Goal: Obtain resource: Download file/media

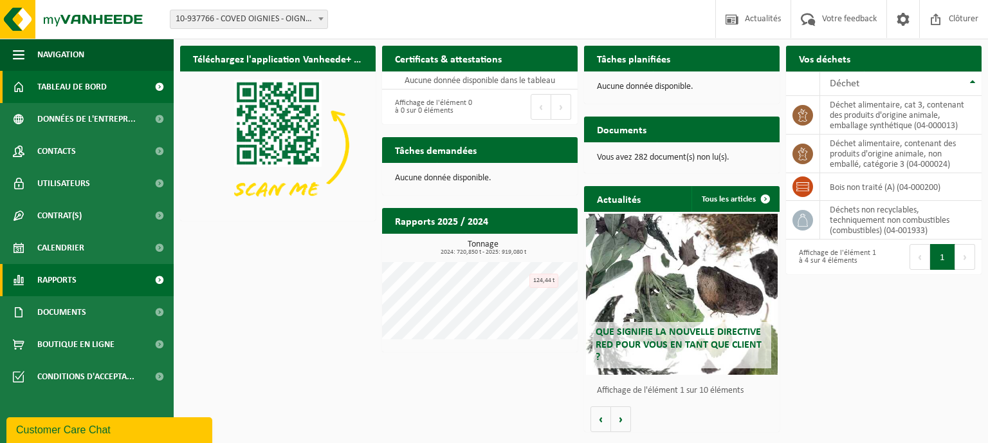
click at [119, 282] on link "Rapports" at bounding box center [87, 280] width 174 height 32
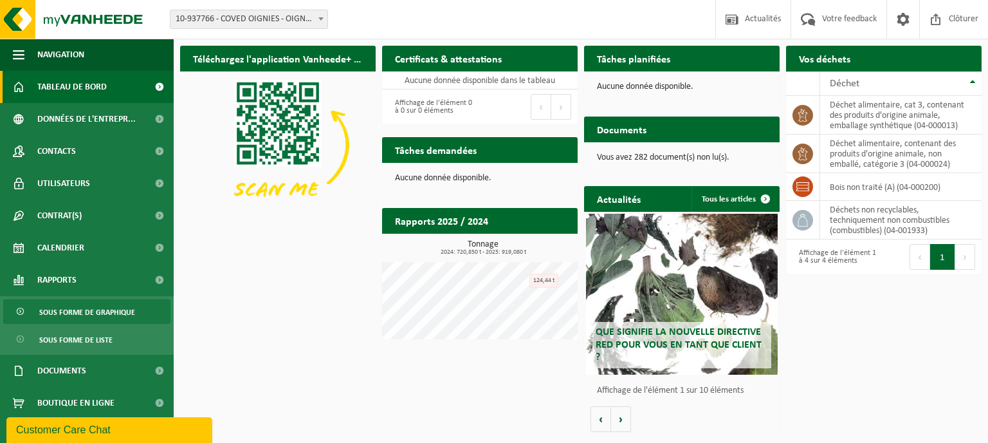
click at [125, 307] on span "Sous forme de graphique" at bounding box center [87, 312] width 96 height 24
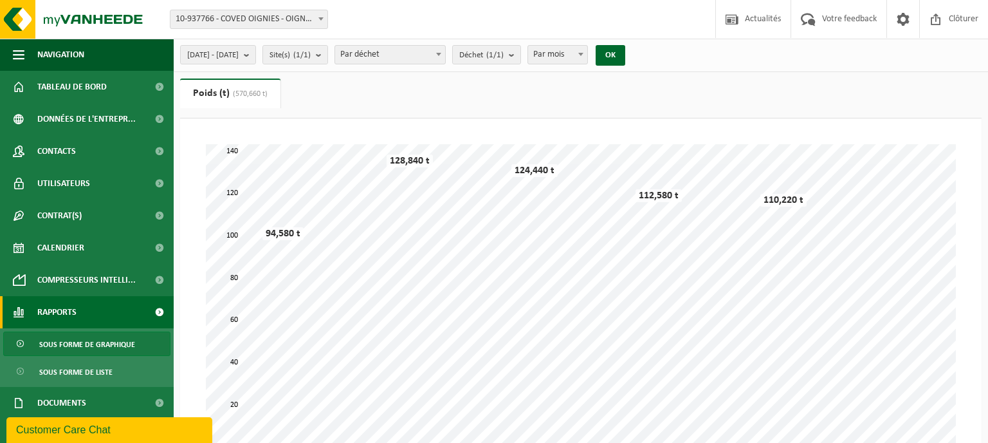
click at [112, 346] on span "Sous forme de graphique" at bounding box center [87, 344] width 96 height 24
click at [87, 338] on span "Sous forme de graphique" at bounding box center [87, 344] width 96 height 24
click at [107, 371] on span "Sous forme de liste" at bounding box center [75, 372] width 73 height 24
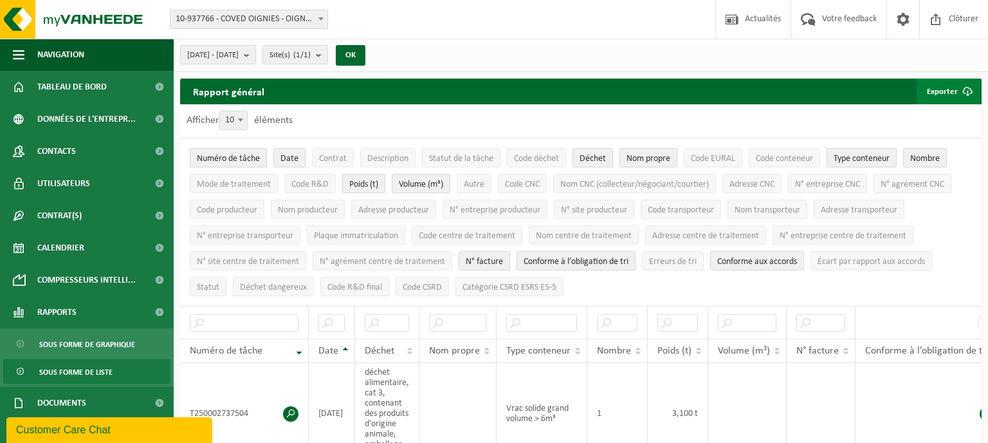
click at [957, 85] on span "submit" at bounding box center [968, 91] width 26 height 26
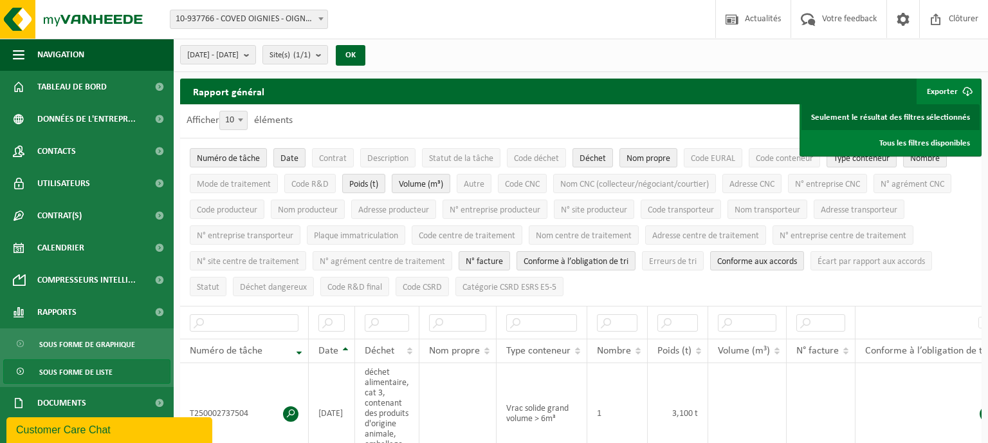
click at [923, 123] on link "Seulement le résultat des filtres sélectionnés" at bounding box center [891, 117] width 178 height 26
